Goal: Task Accomplishment & Management: Manage account settings

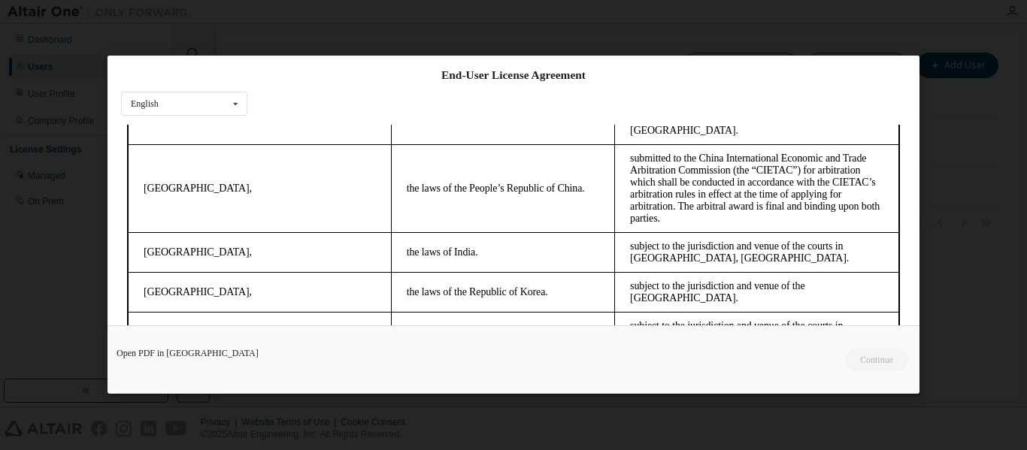
scroll to position [62, 0]
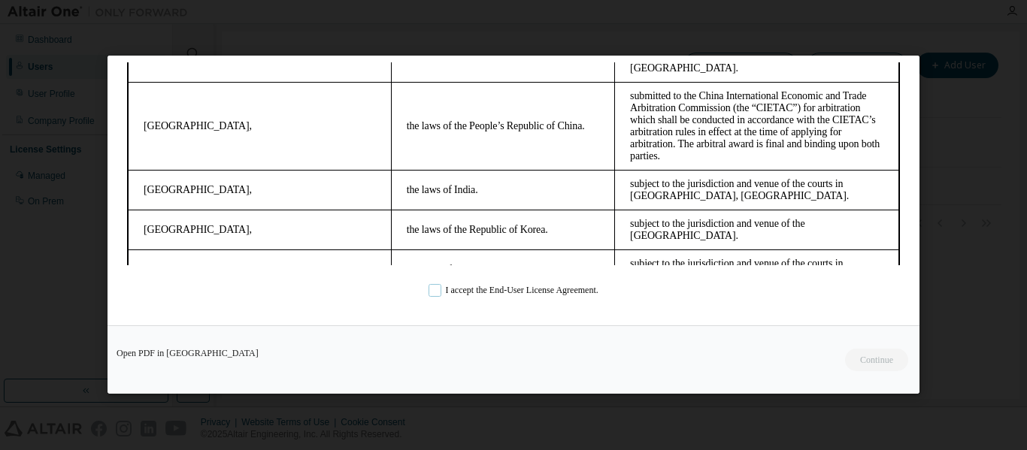
click at [495, 286] on label "I accept the End-User License Agreement." at bounding box center [514, 290] width 170 height 13
click at [881, 363] on button "Continue" at bounding box center [876, 361] width 65 height 23
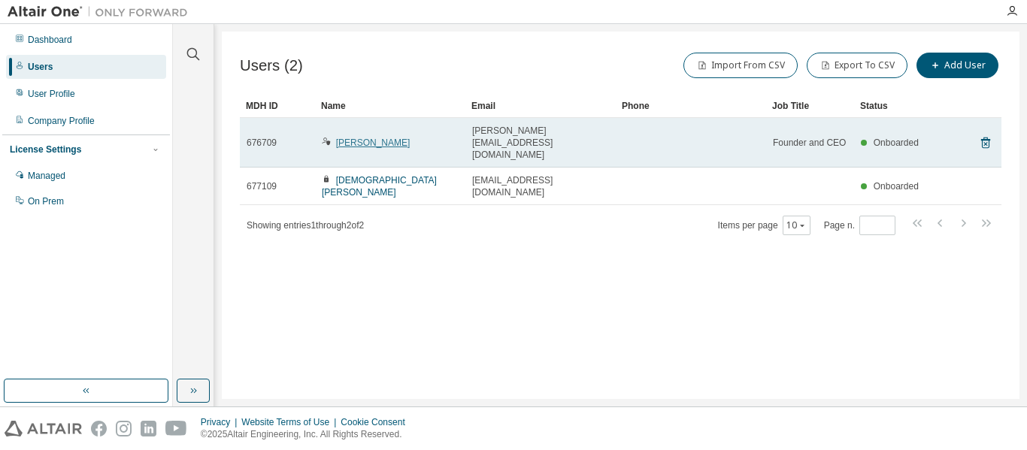
click at [340, 138] on link "Shaun MacLellan" at bounding box center [373, 143] width 74 height 11
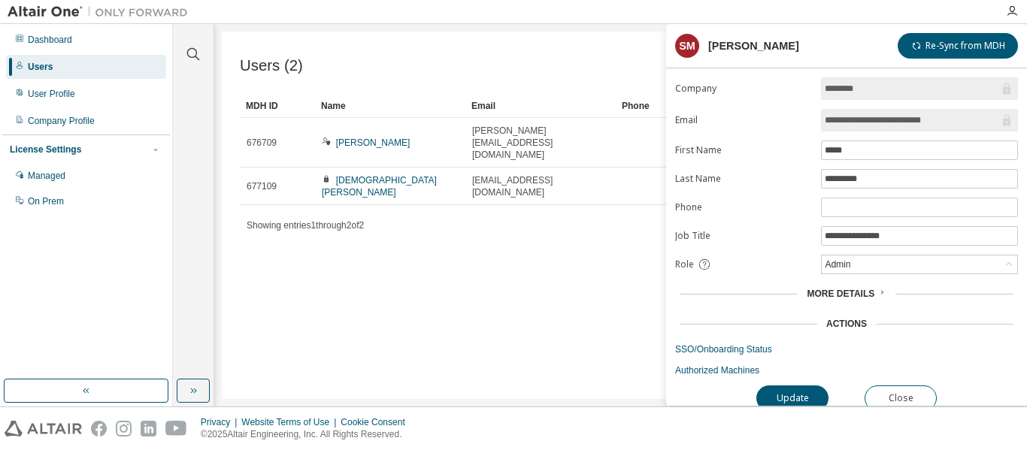
click at [923, 270] on div "Admin" at bounding box center [919, 265] width 195 height 18
click at [898, 300] on li "Owner" at bounding box center [919, 304] width 192 height 20
click at [808, 394] on button "Update" at bounding box center [792, 399] width 72 height 26
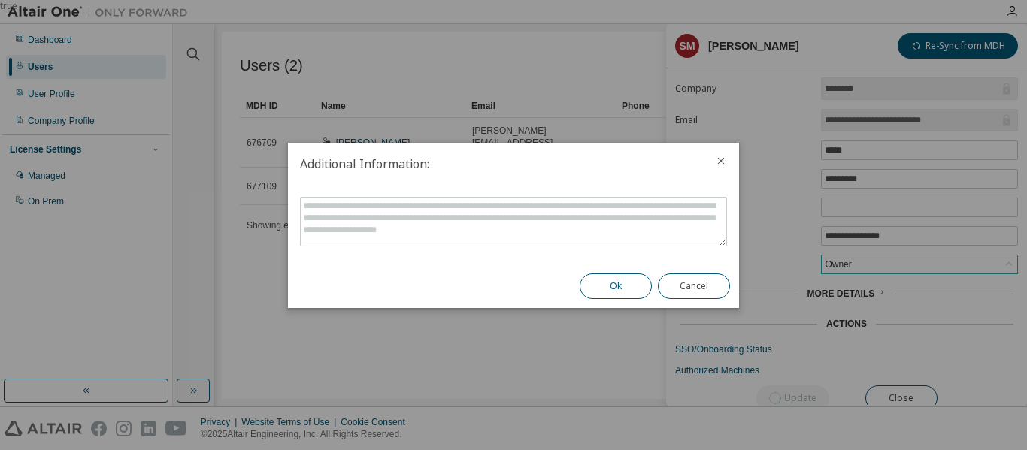
click at [626, 289] on button "Ok" at bounding box center [616, 287] width 72 height 26
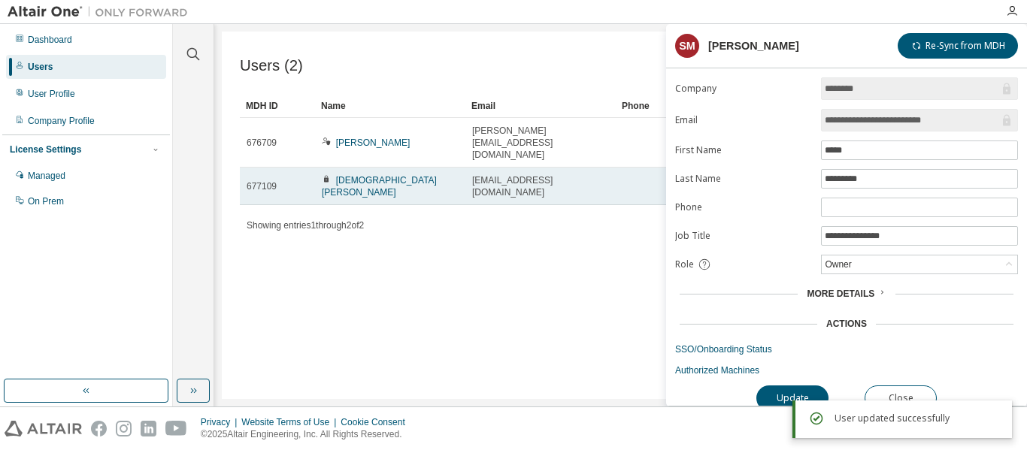
click at [364, 168] on td "Lady Jane Butac" at bounding box center [390, 187] width 150 height 38
click at [372, 175] on link "Lady Jane Butac" at bounding box center [379, 186] width 115 height 23
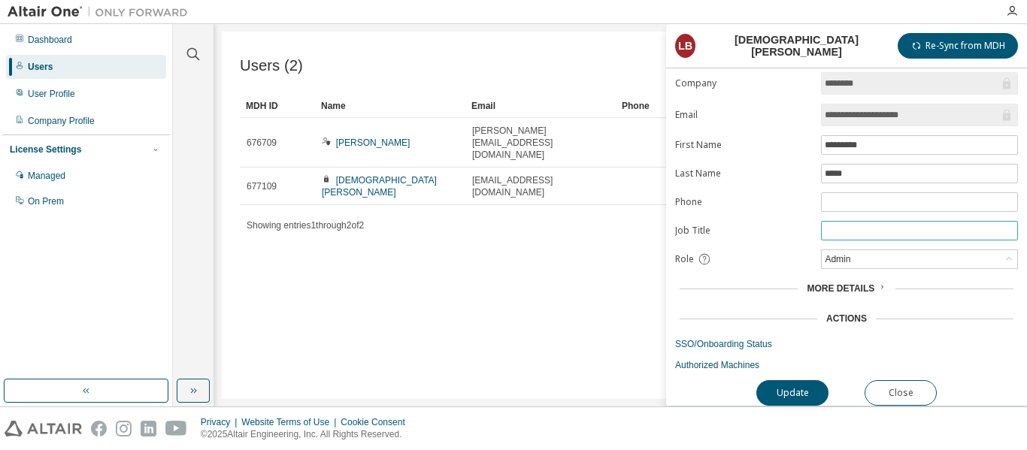
scroll to position [13, 0]
click at [923, 250] on div "Admin" at bounding box center [919, 259] width 195 height 18
click at [396, 259] on div "Users (2) Import From CSV Export To CSV Add User Clear Load Save Save As Field …" at bounding box center [621, 216] width 798 height 368
click at [917, 385] on button "Close" at bounding box center [901, 393] width 72 height 26
